Goal: Feedback & Contribution: Contribute content

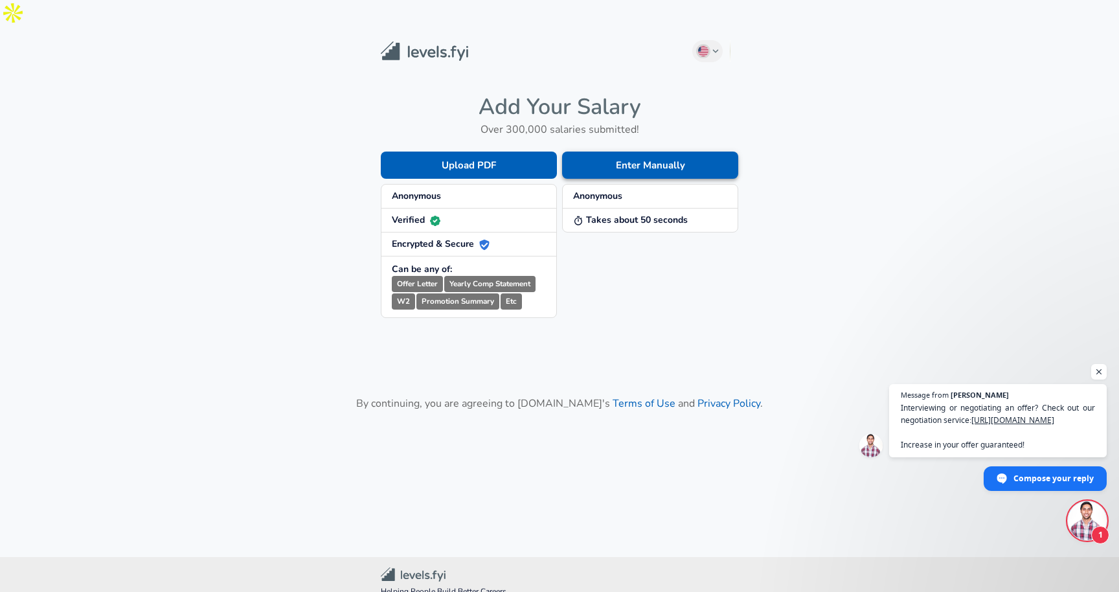
click at [609, 151] on button "Enter Manually" at bounding box center [650, 164] width 176 height 27
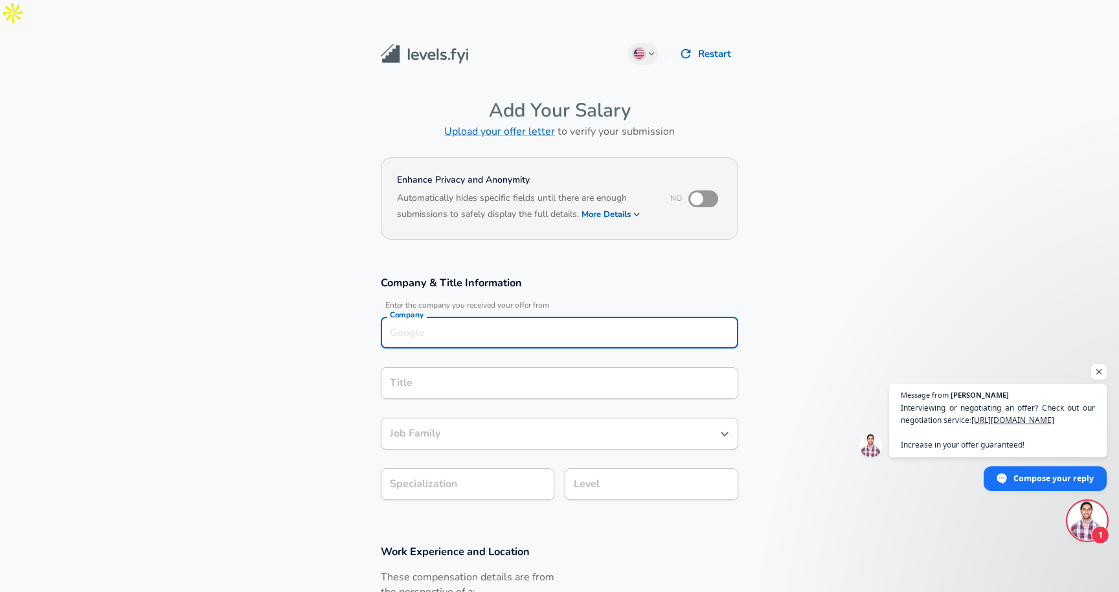
scroll to position [13, 0]
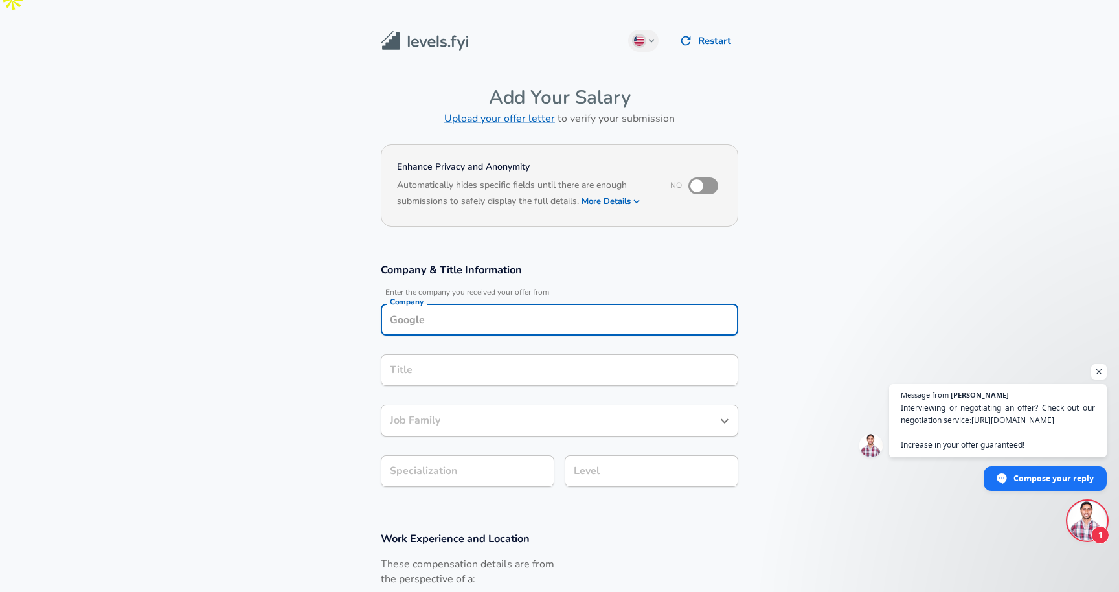
click at [447, 309] on input "Company" at bounding box center [560, 319] width 346 height 20
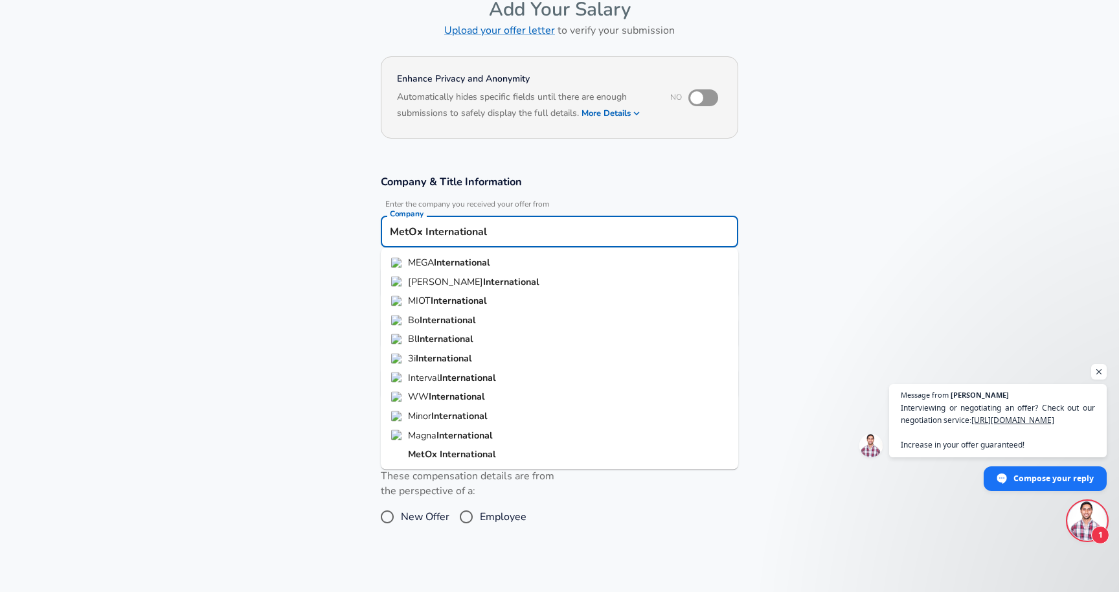
scroll to position [104, 0]
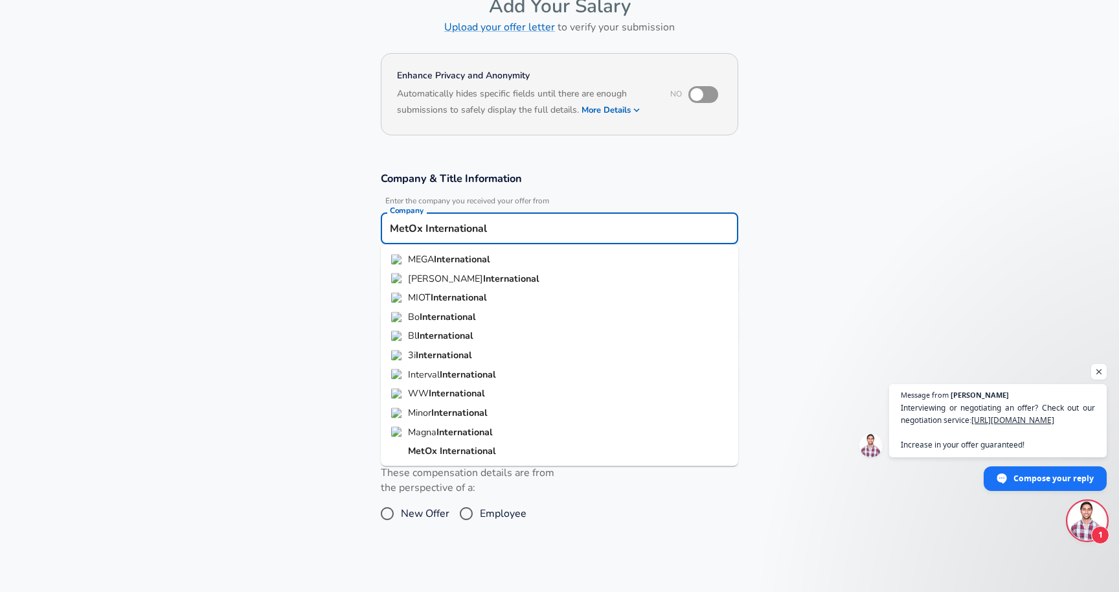
click at [467, 444] on strong "International" at bounding box center [468, 450] width 56 height 13
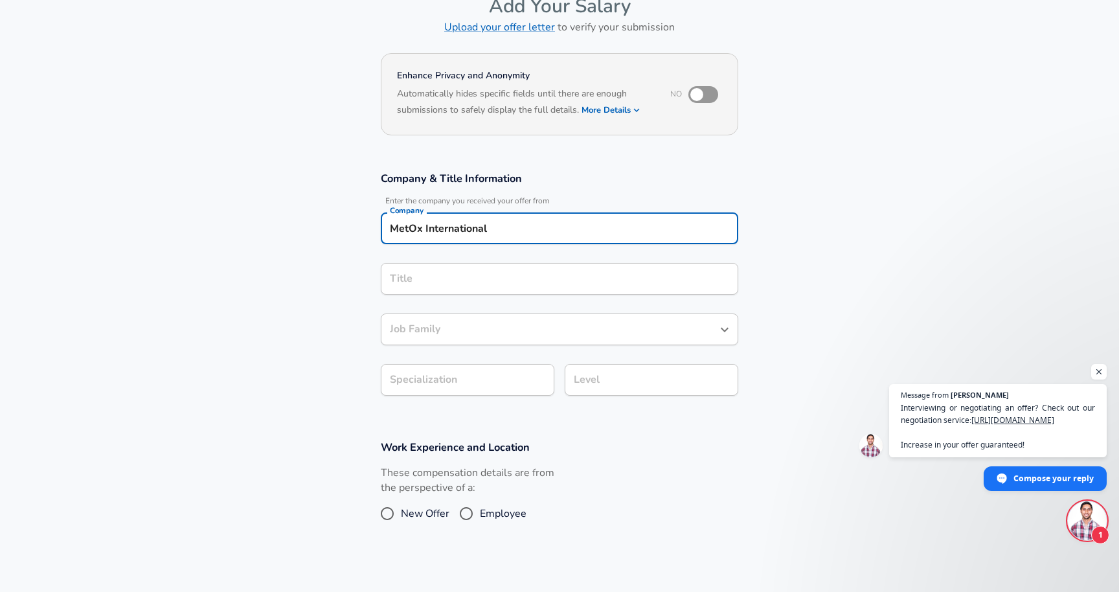
type input "MetOx International"
click at [475, 269] on input "Title" at bounding box center [560, 279] width 346 height 20
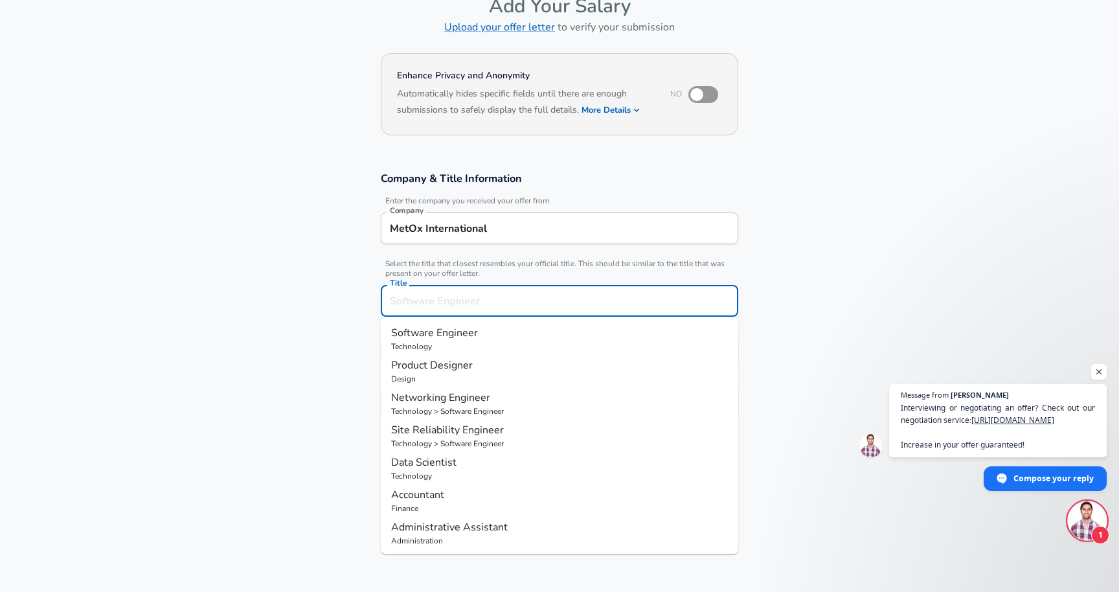
scroll to position [130, 0]
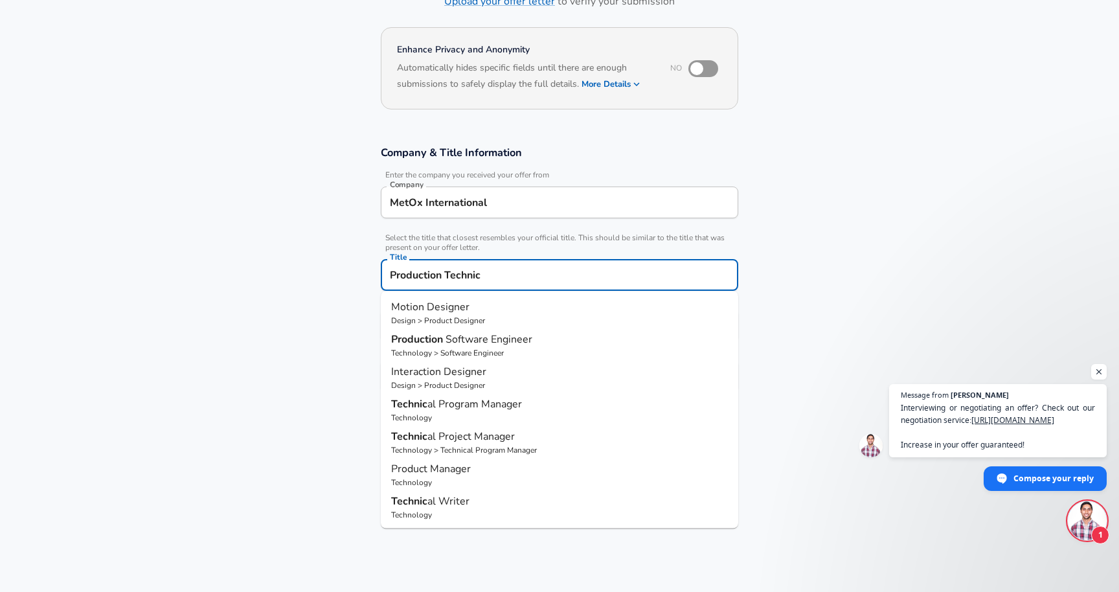
click at [427, 265] on input "Production Technic" at bounding box center [560, 275] width 346 height 20
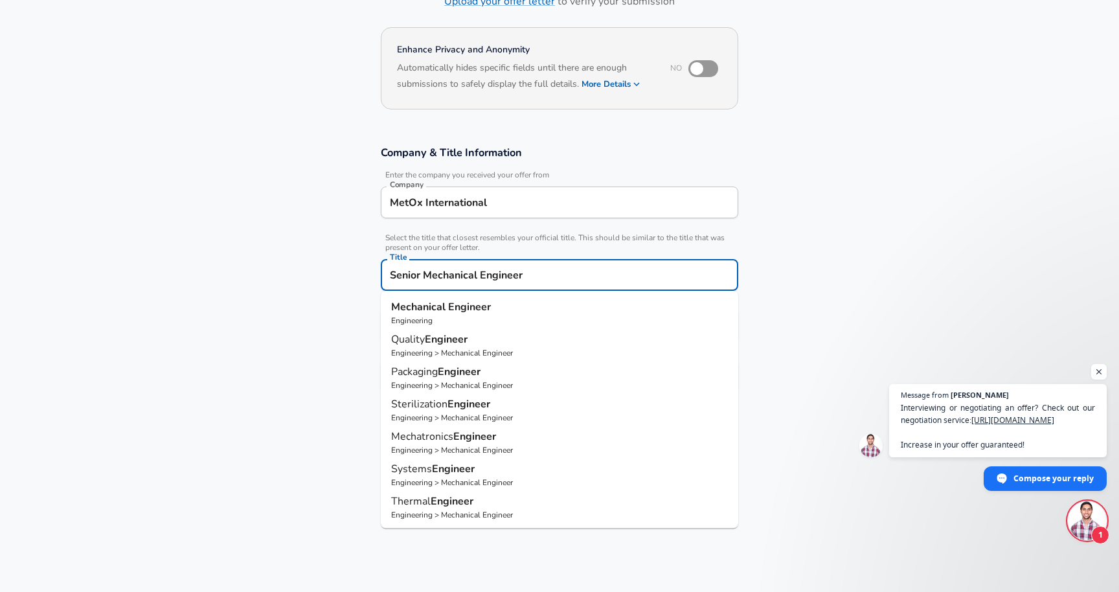
click at [460, 315] on p "Engineering" at bounding box center [559, 321] width 337 height 12
type input "Mechanical Engineer"
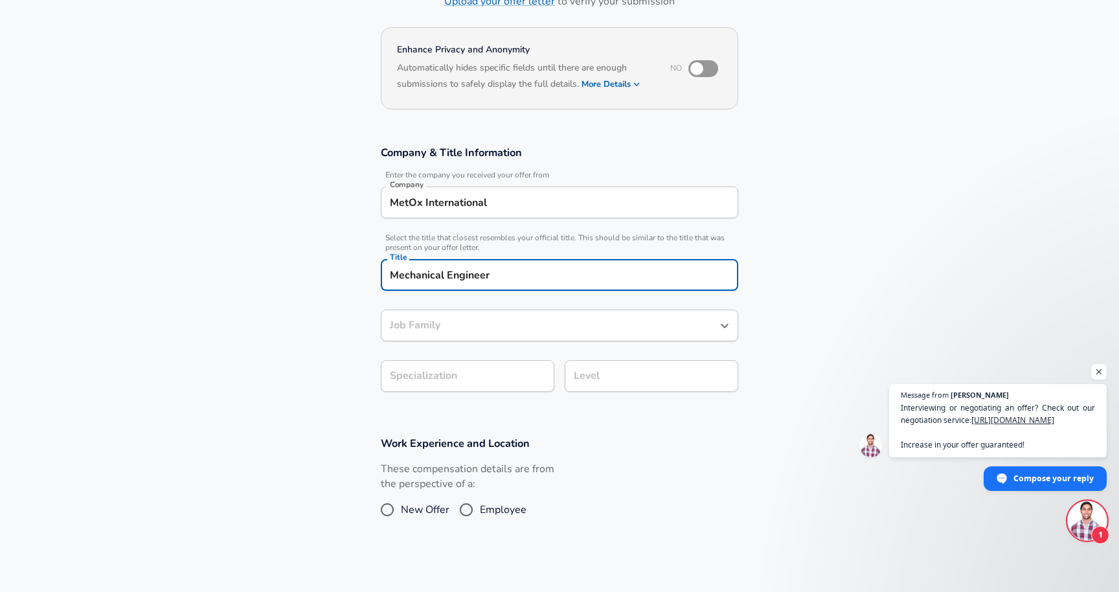
type input "Mechanical Engineer"
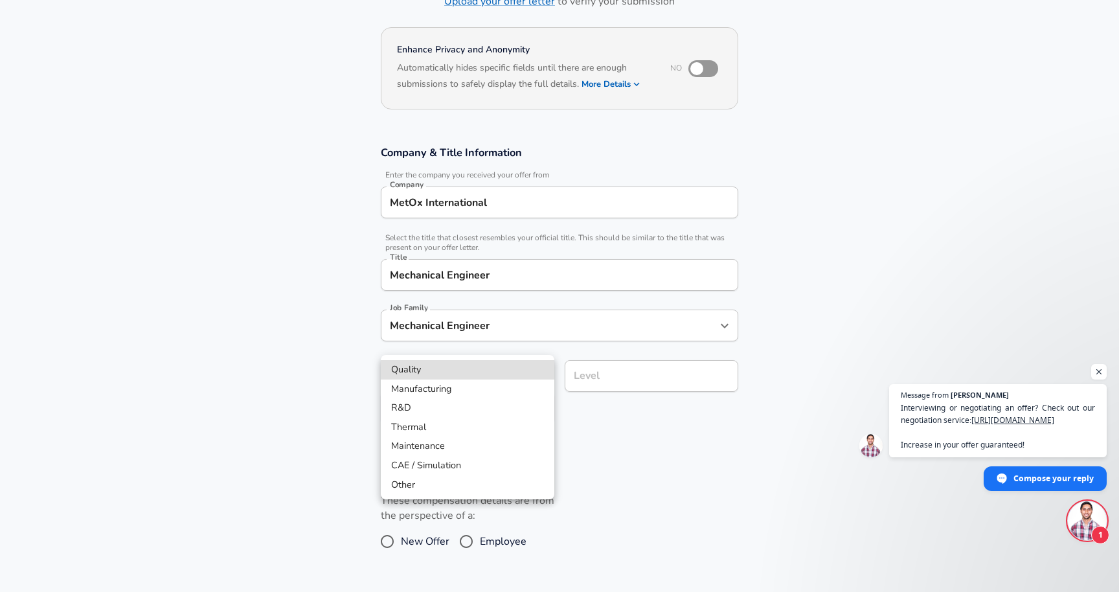
click at [444, 342] on body "English ([GEOGRAPHIC_DATA]) Change Restart Add Your Salary Upload your offer le…" at bounding box center [559, 166] width 1119 height 592
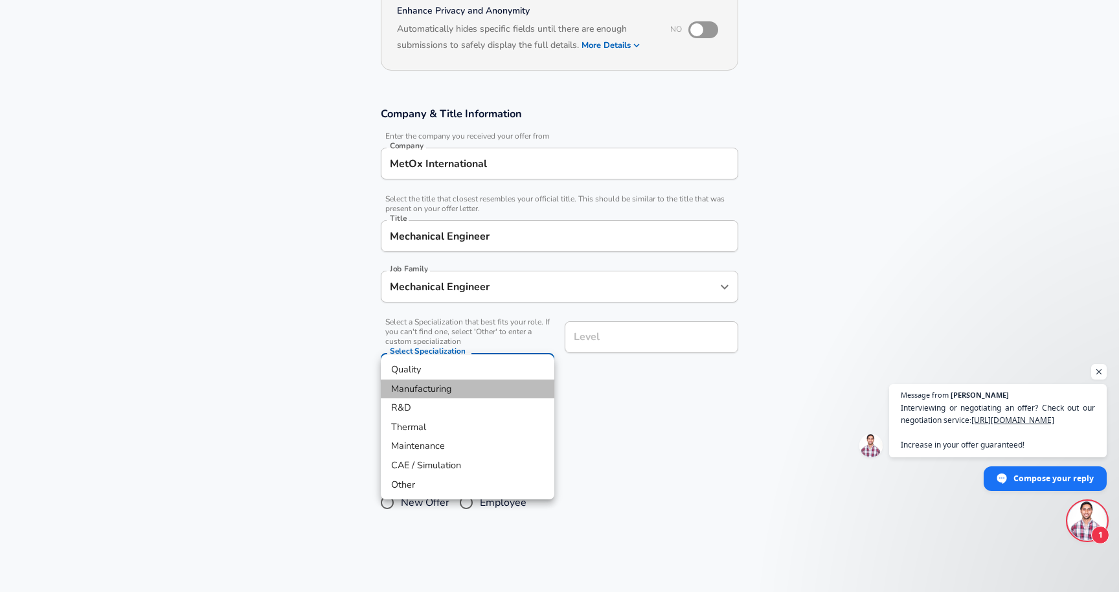
click at [438, 386] on li "Manufacturing" at bounding box center [468, 388] width 174 height 19
type input "Manufacturing"
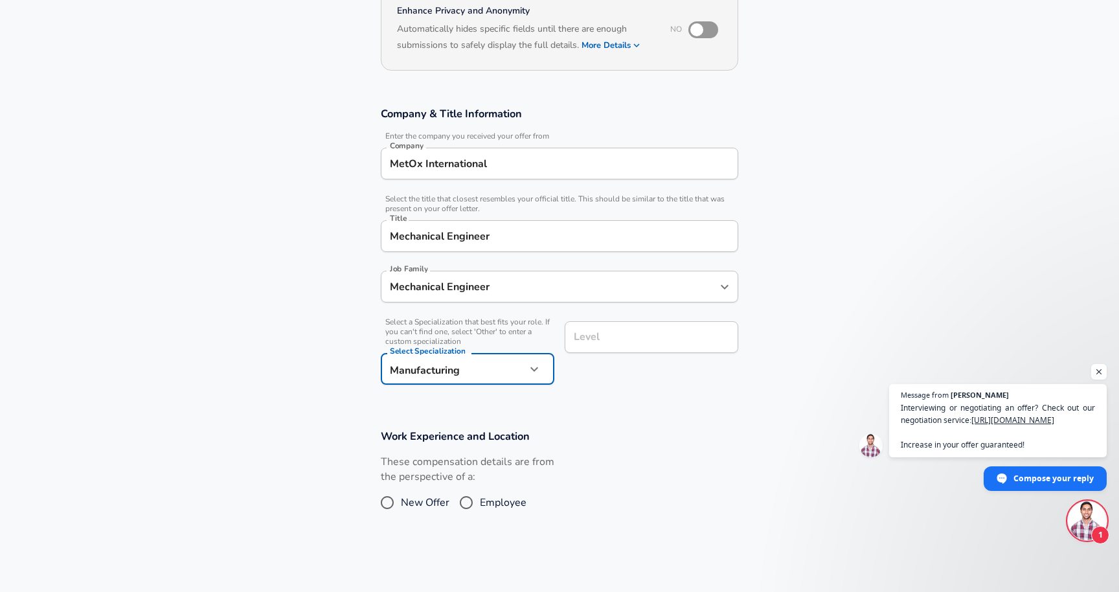
click at [592, 327] on input "Level" at bounding box center [651, 337] width 162 height 20
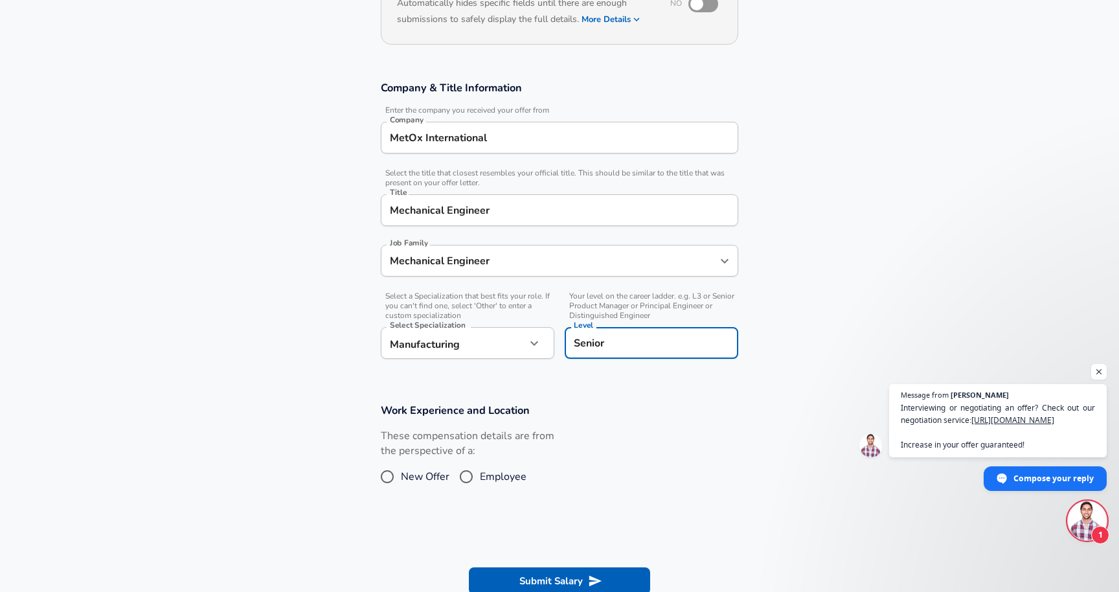
type input "Senior"
click at [462, 466] on input "Employee" at bounding box center [466, 476] width 27 height 21
radio input "true"
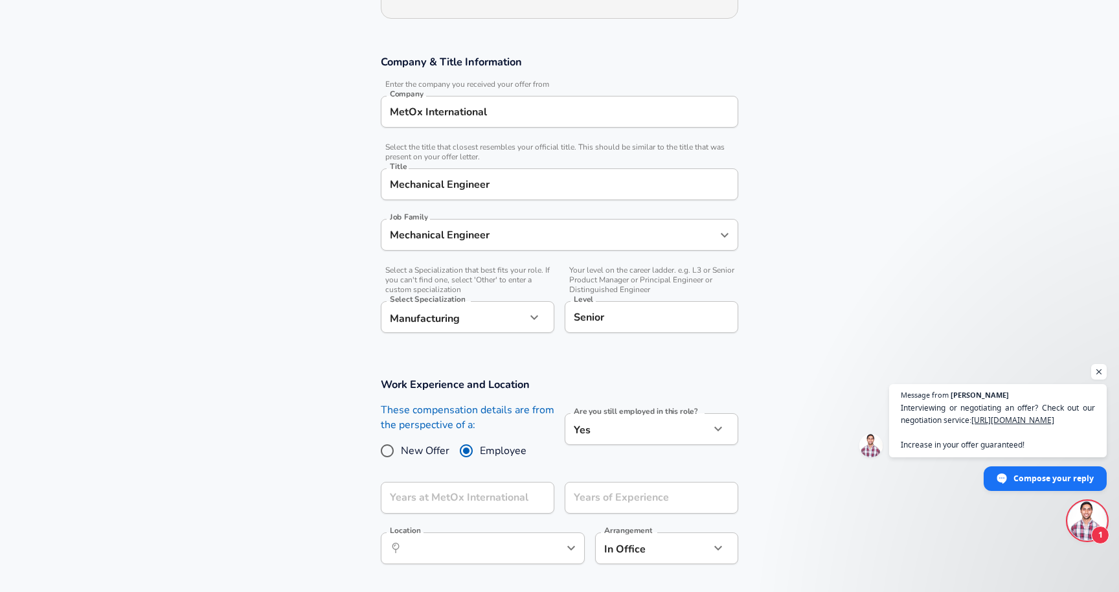
scroll to position [221, 0]
click at [598, 370] on body "English ([GEOGRAPHIC_DATA]) Change Restart Add Your Salary Upload your offer le…" at bounding box center [559, 75] width 1119 height 592
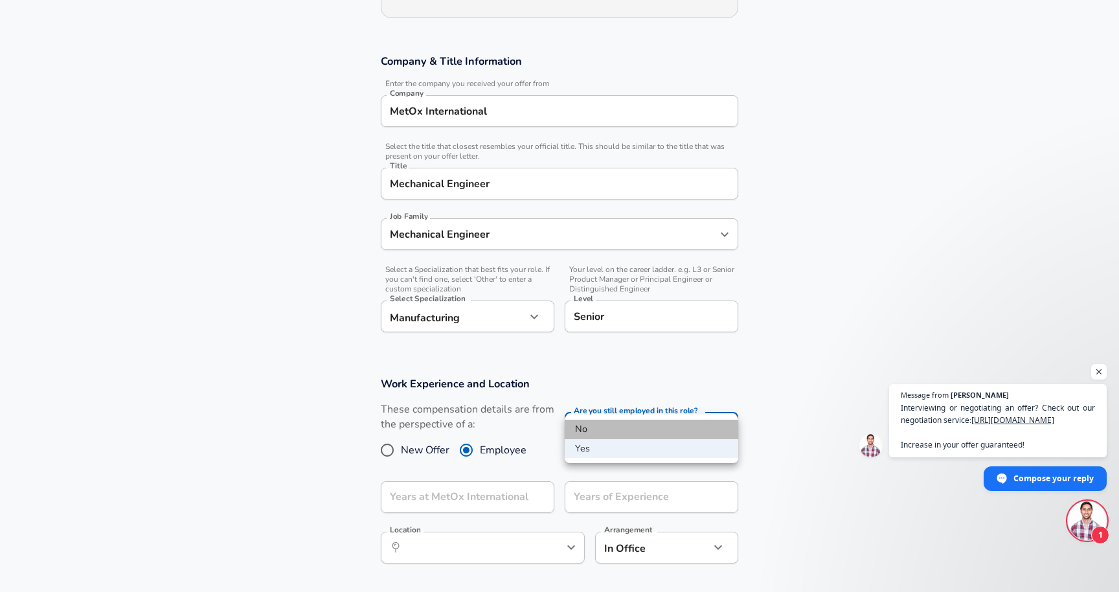
click at [594, 427] on li "No" at bounding box center [652, 429] width 174 height 19
type input "no"
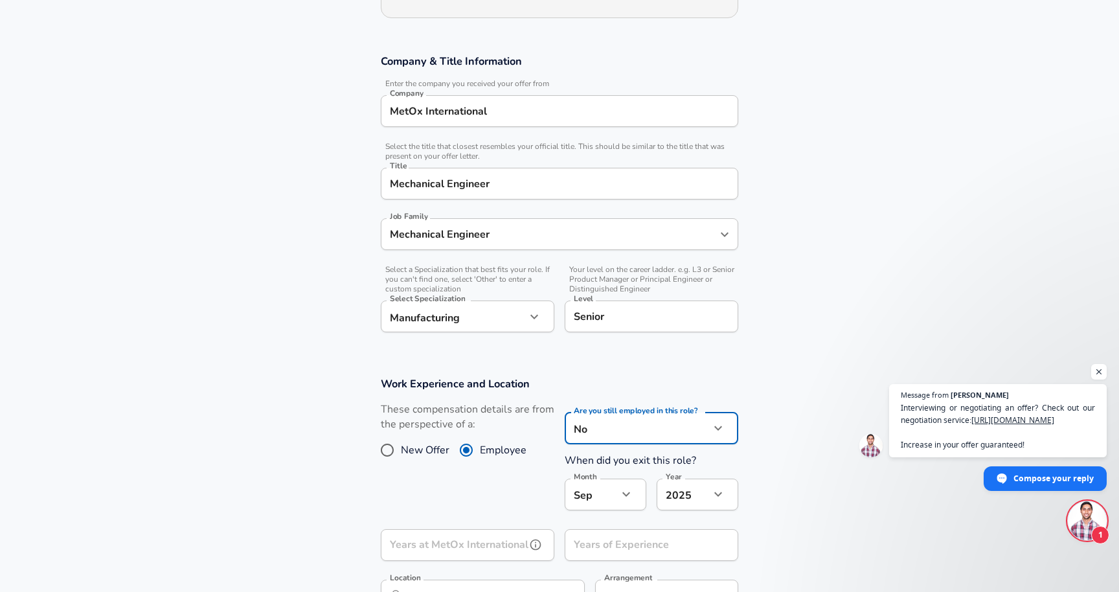
click at [478, 529] on input "Years at MetOx International" at bounding box center [453, 545] width 145 height 32
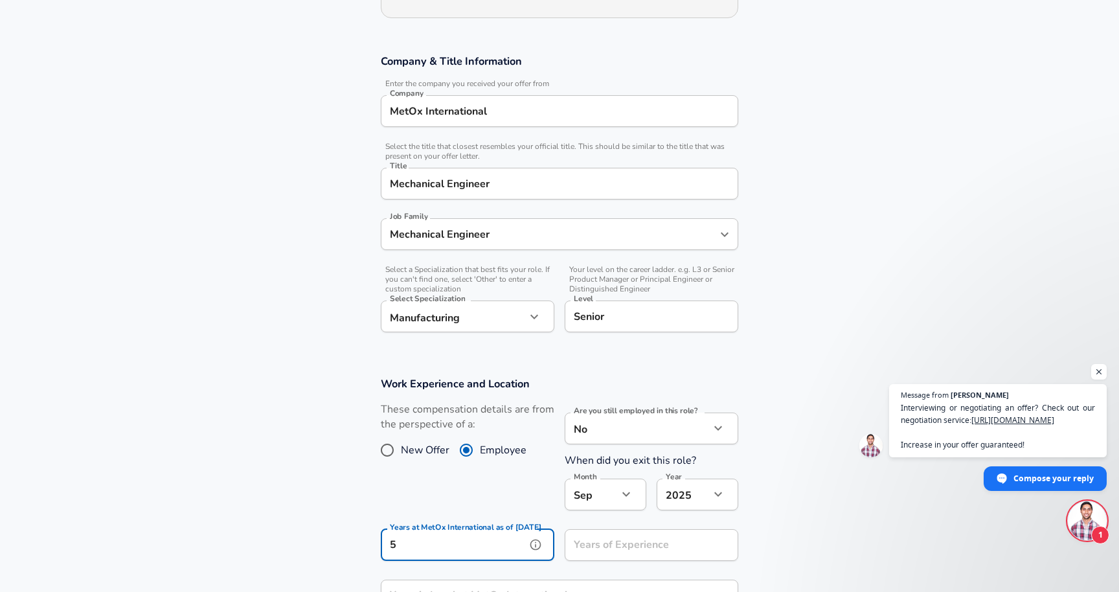
type input "5"
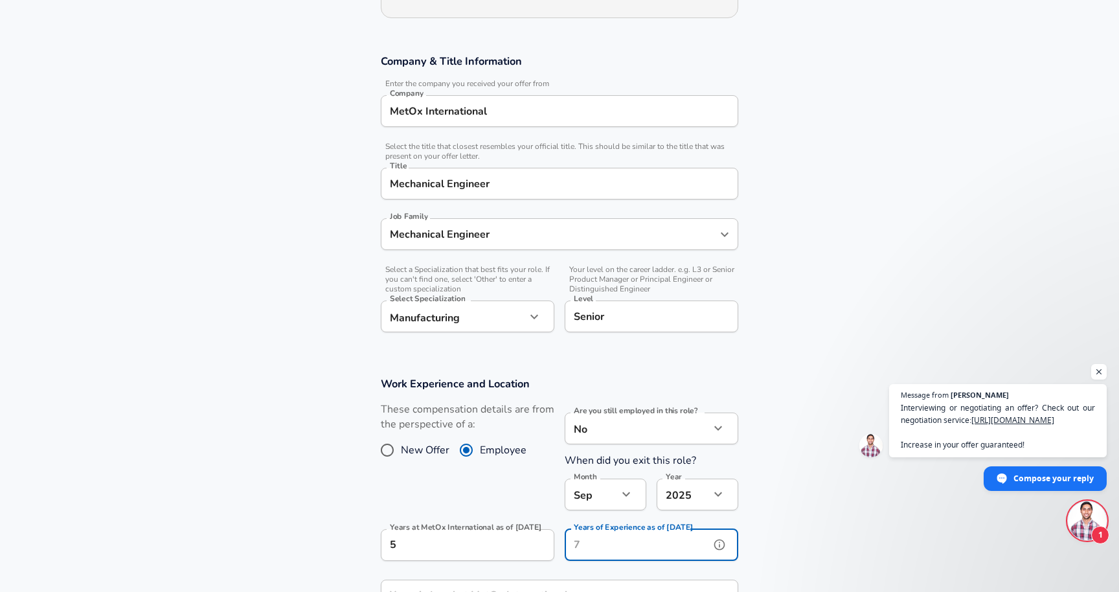
click at [652, 529] on input "Years of Experience as of [DATE]" at bounding box center [637, 545] width 145 height 32
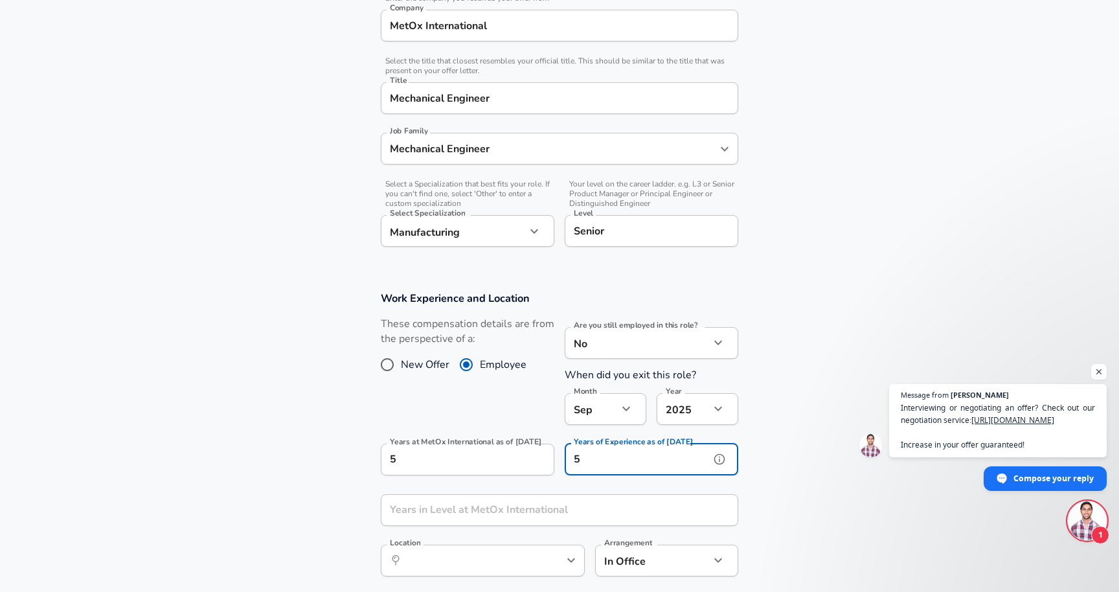
scroll to position [312, 0]
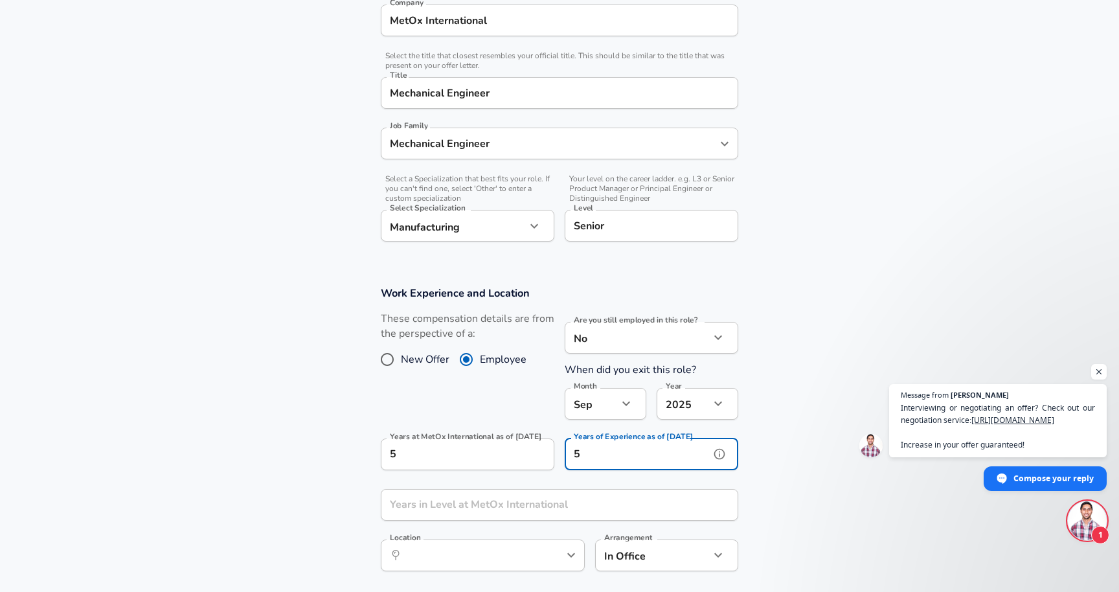
type input "5"
click at [434, 489] on input "Years in Level at MetOx International" at bounding box center [545, 505] width 329 height 32
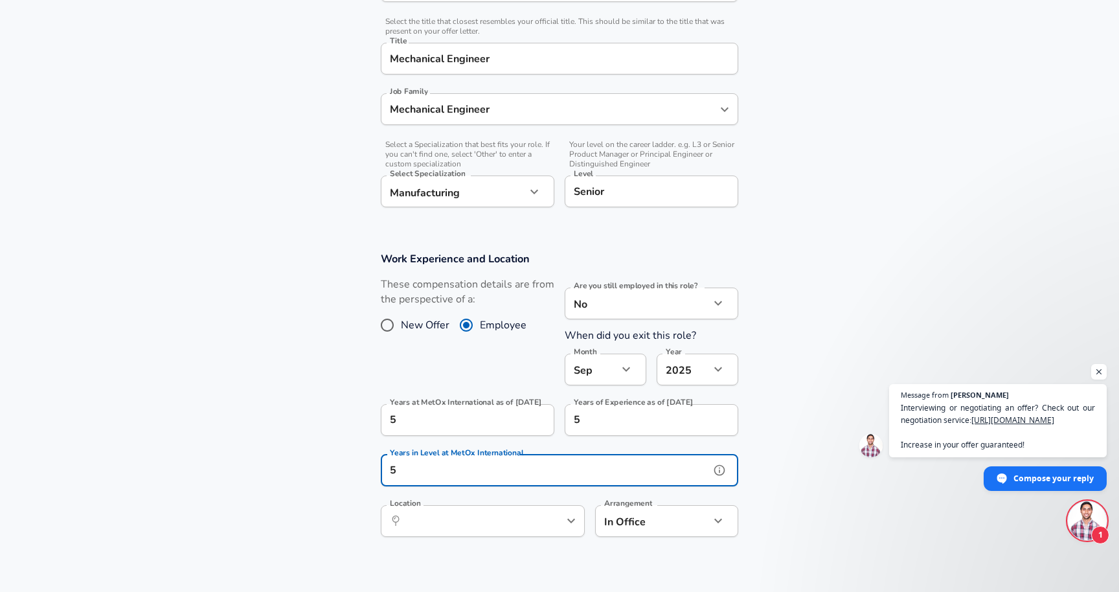
scroll to position [350, 0]
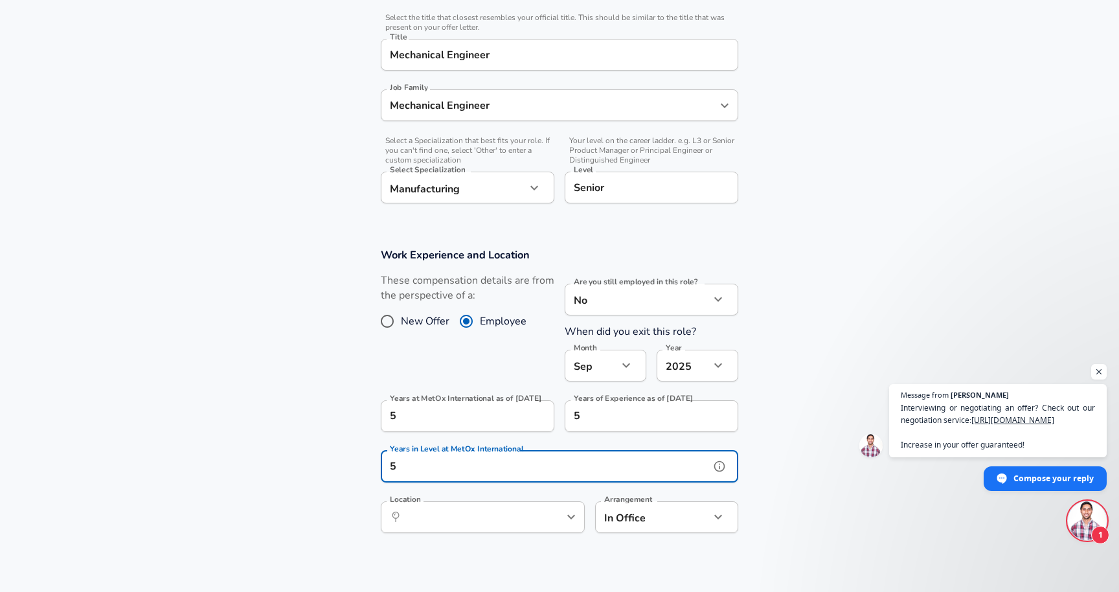
click at [427, 501] on div "​ Location" at bounding box center [483, 517] width 204 height 32
type input "5"
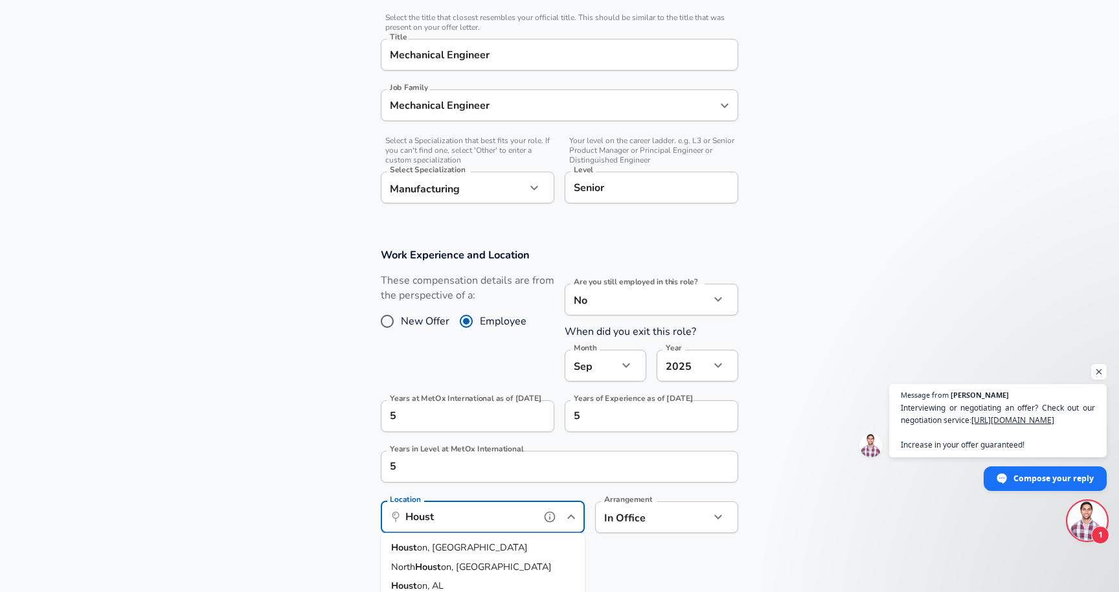
click at [432, 541] on span "on, [GEOGRAPHIC_DATA]" at bounding box center [472, 547] width 111 height 13
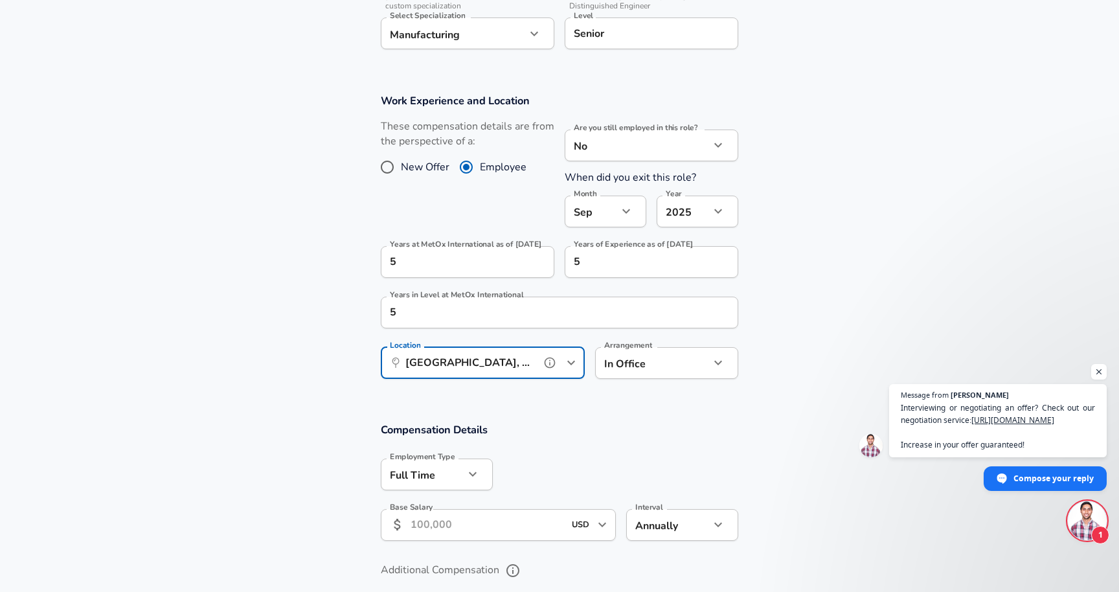
scroll to position [506, 0]
type input "[GEOGRAPHIC_DATA], [GEOGRAPHIC_DATA]"
click at [515, 507] on input "Base Salary" at bounding box center [486, 523] width 153 height 32
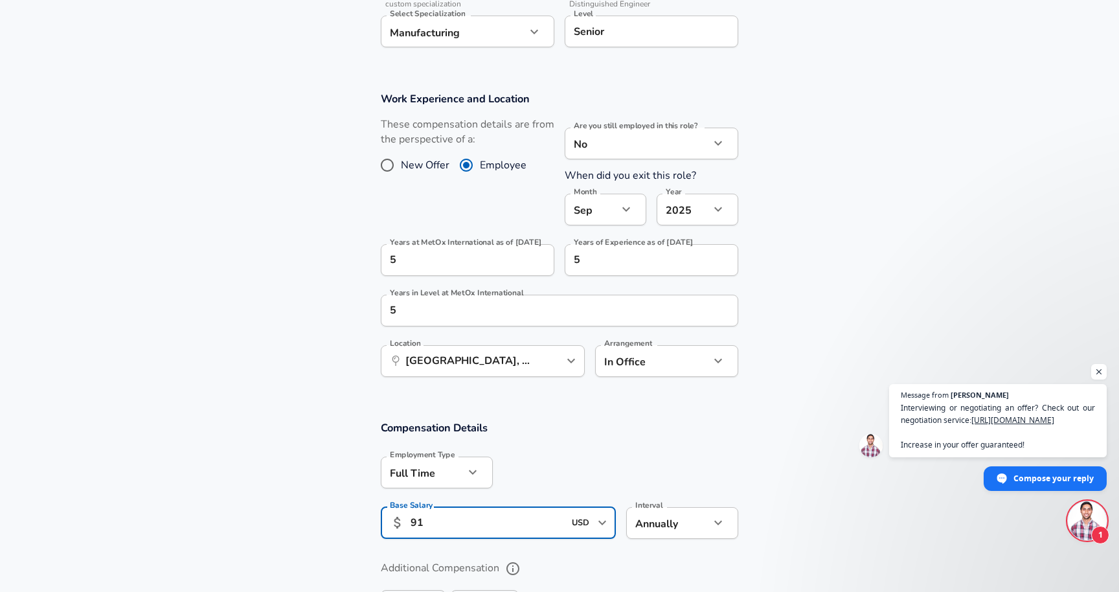
type input "9"
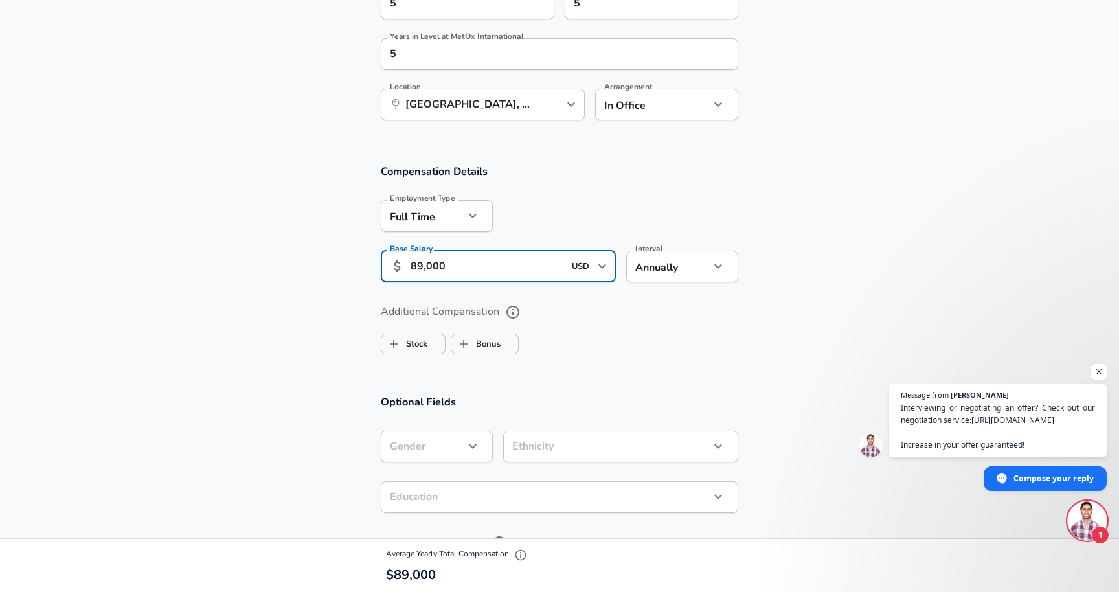
scroll to position [770, 0]
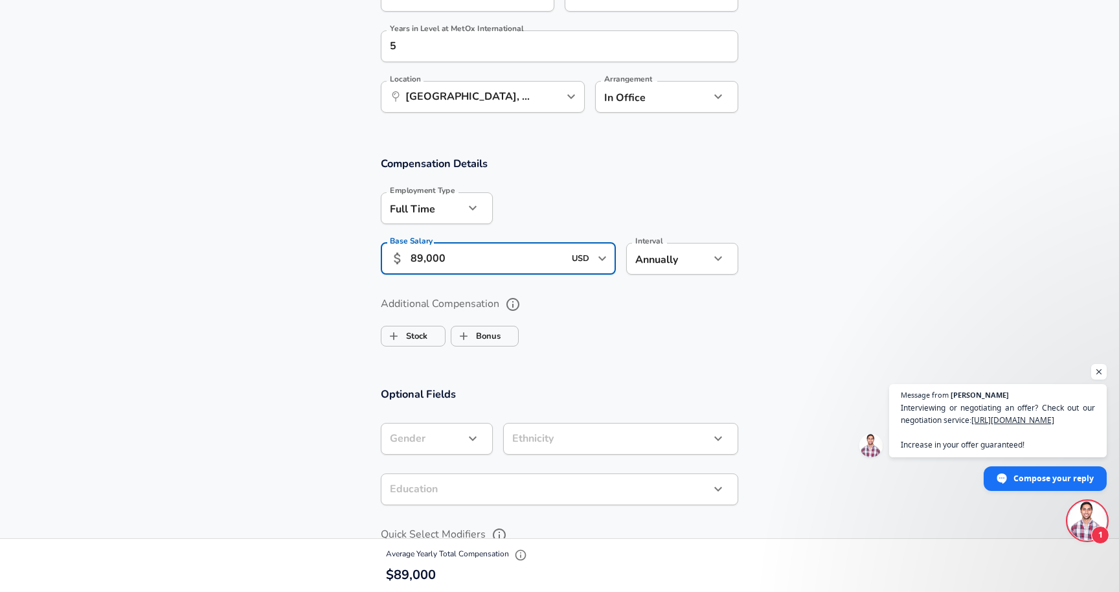
type input "89,000"
click at [468, 431] on icon "button" at bounding box center [473, 439] width 16 height 16
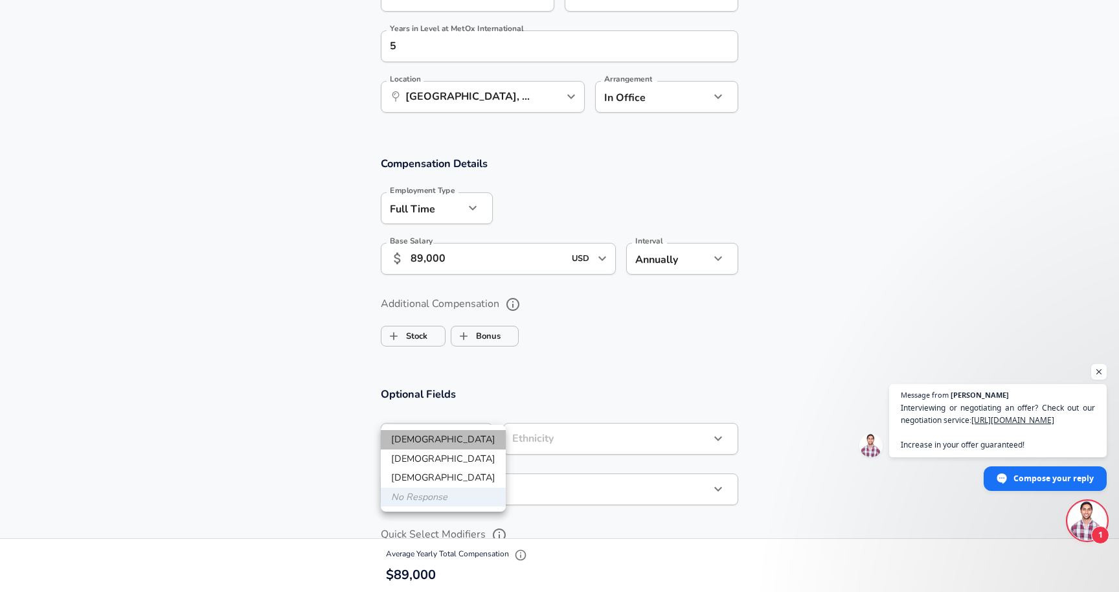
click at [453, 444] on li "[DEMOGRAPHIC_DATA]" at bounding box center [443, 439] width 125 height 19
type input "[DEMOGRAPHIC_DATA]"
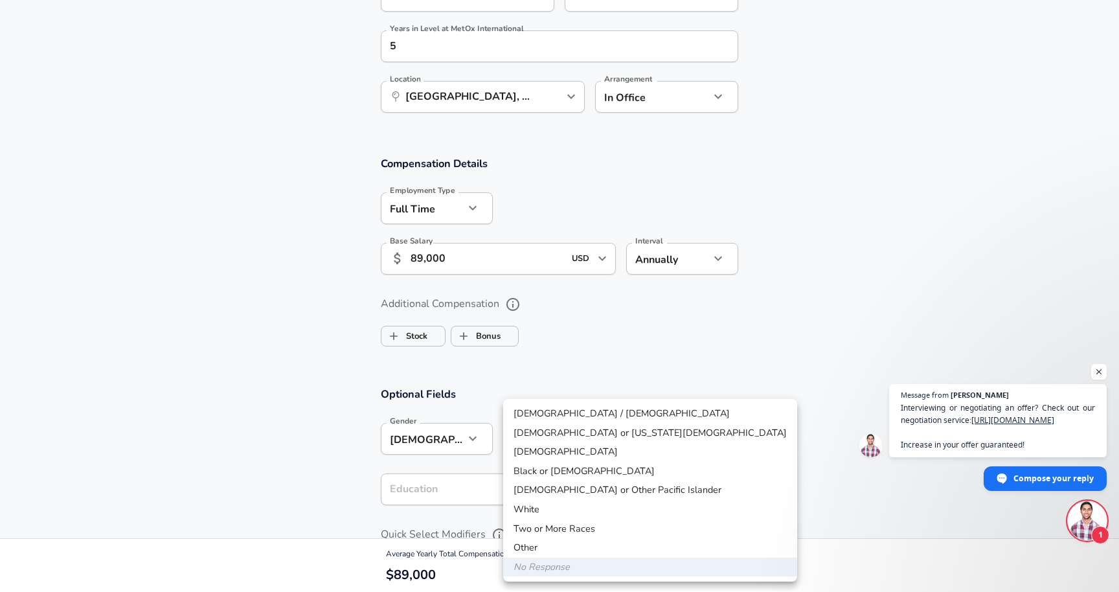
click at [207, 412] on div at bounding box center [559, 296] width 1119 height 592
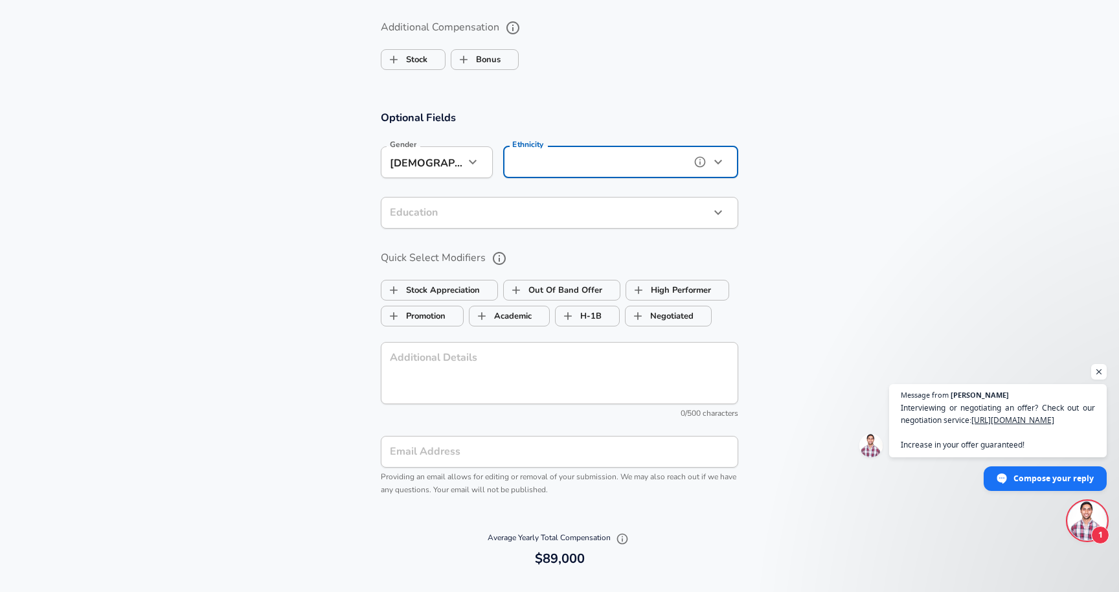
scroll to position [1057, 0]
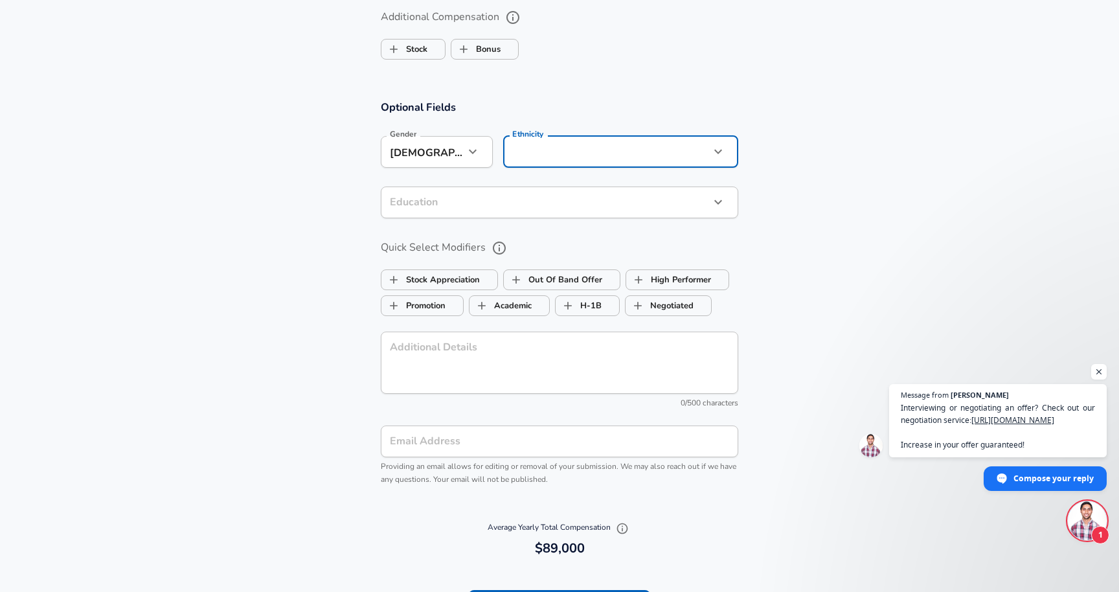
click at [548, 425] on input "Email Address" at bounding box center [559, 441] width 357 height 32
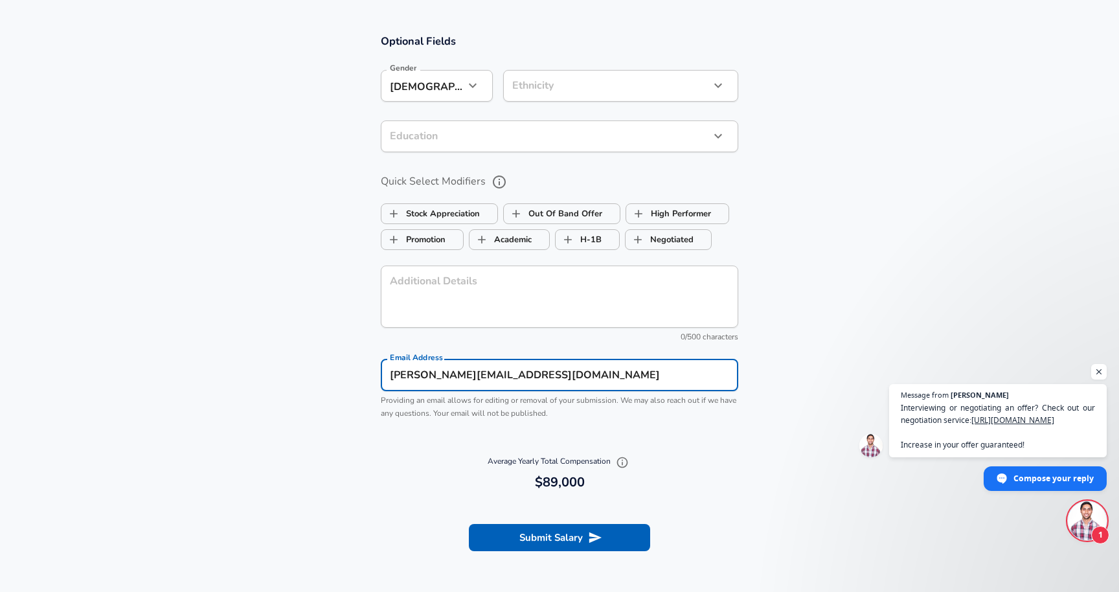
scroll to position [1126, 0]
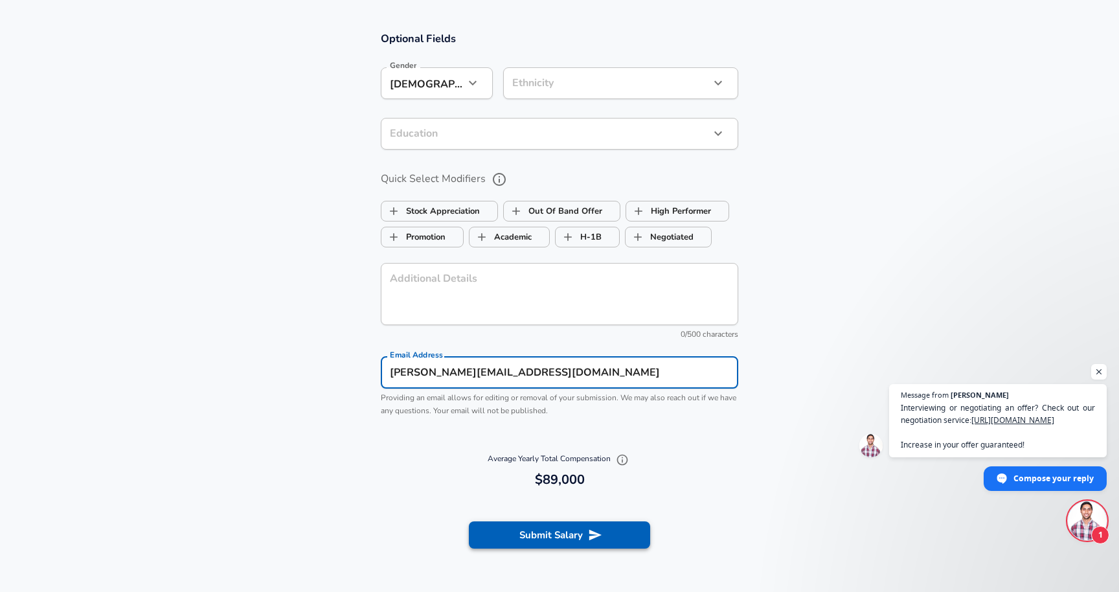
type input "[PERSON_NAME][EMAIL_ADDRESS][DOMAIN_NAME]"
click at [577, 521] on button "Submit Salary" at bounding box center [559, 534] width 181 height 27
